Goal: Task Accomplishment & Management: Use online tool/utility

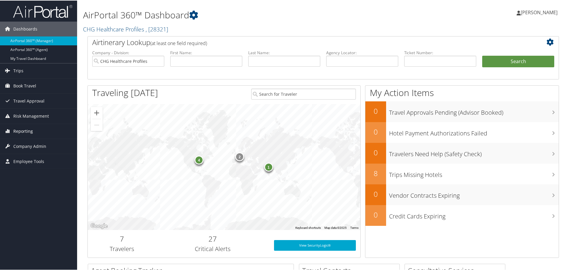
click at [25, 131] on span "Reporting" at bounding box center [23, 130] width 20 height 15
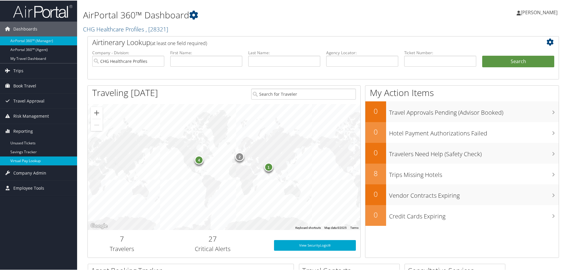
click at [29, 160] on link "Virtual Pay Lookup" at bounding box center [38, 160] width 77 height 9
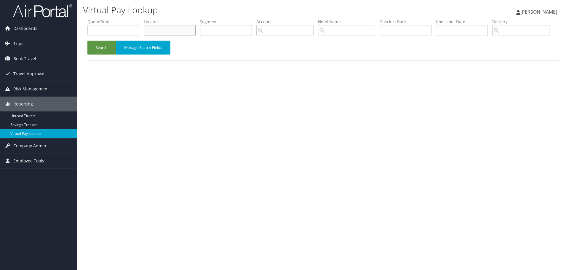
click at [164, 28] on input "text" at bounding box center [170, 30] width 52 height 11
paste input "QHSLHN"
type input "QHSLHN"
click at [104, 55] on button "Search" at bounding box center [101, 48] width 28 height 14
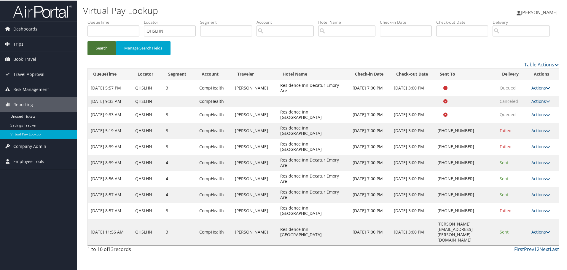
scroll to position [1, 0]
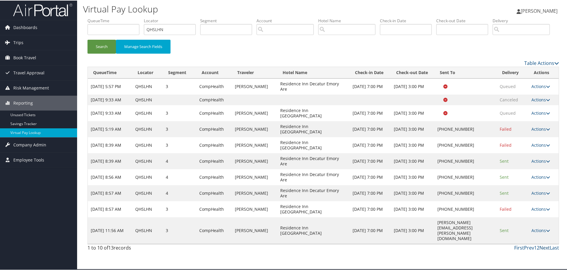
click at [544, 251] on link "Next" at bounding box center [544, 247] width 10 height 7
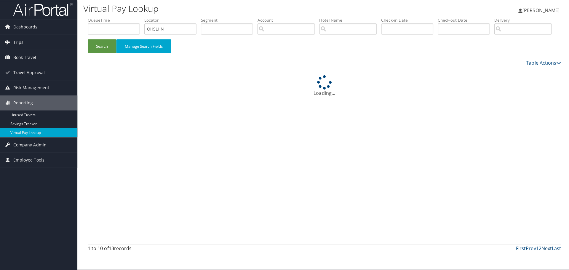
scroll to position [0, 0]
